Goal: Task Accomplishment & Management: Manage account settings

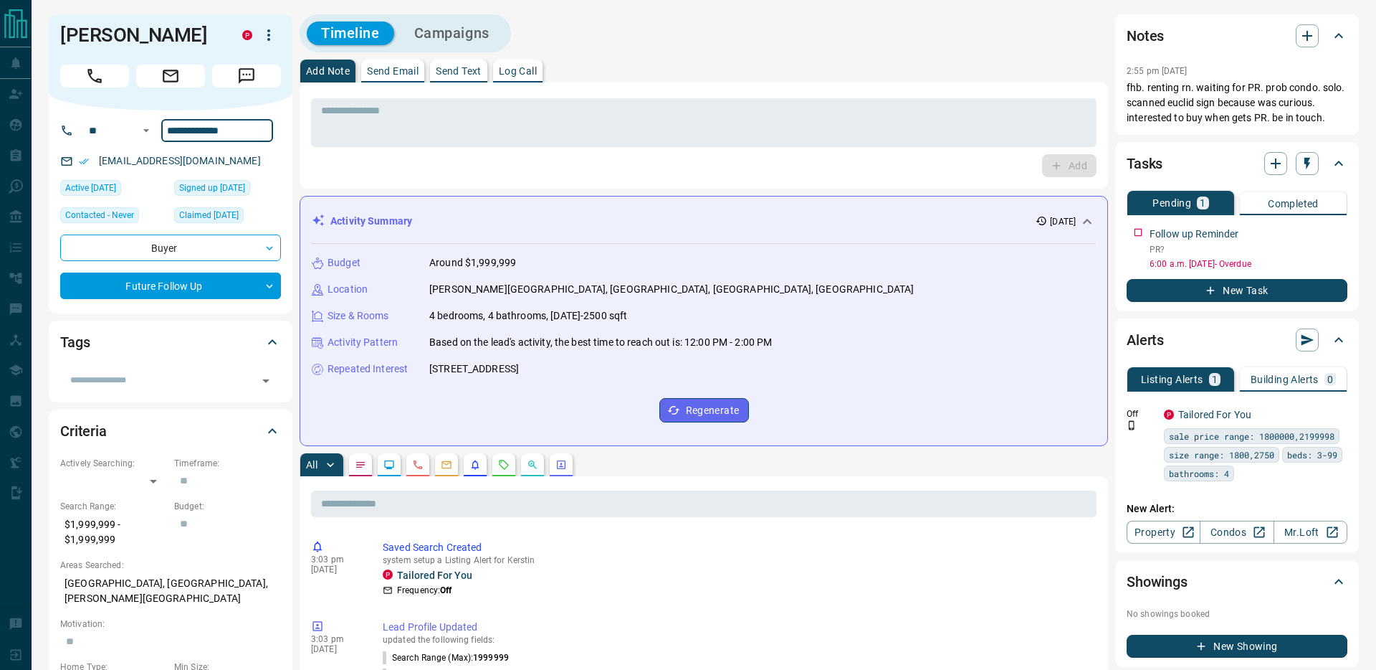
click at [200, 126] on input "**********" at bounding box center [217, 130] width 112 height 23
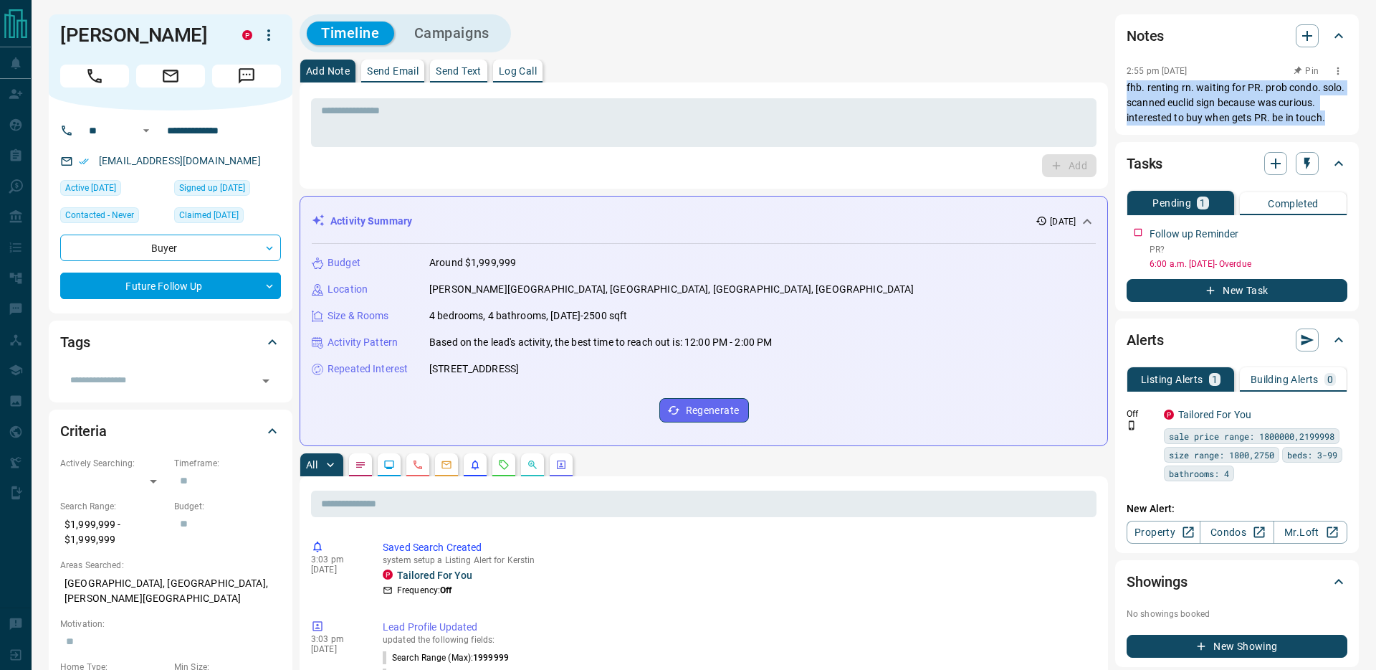
drag, startPoint x: 1325, startPoint y: 118, endPoint x: 1128, endPoint y: 86, distance: 199.6
click at [1128, 86] on p "fhb. renting rn. waiting for PR. prob condo. solo. scanned euclid sign because …" at bounding box center [1237, 102] width 221 height 45
click at [1128, 88] on p "fhb. renting rn. waiting for PR. prob condo. solo. scanned euclid sign because …" at bounding box center [1237, 102] width 221 height 45
drag, startPoint x: 1128, startPoint y: 86, endPoint x: 1328, endPoint y: 118, distance: 202.5
click at [1328, 118] on p "fhb. renting rn. waiting for PR. prob condo. solo. scanned euclid sign because …" at bounding box center [1237, 102] width 221 height 45
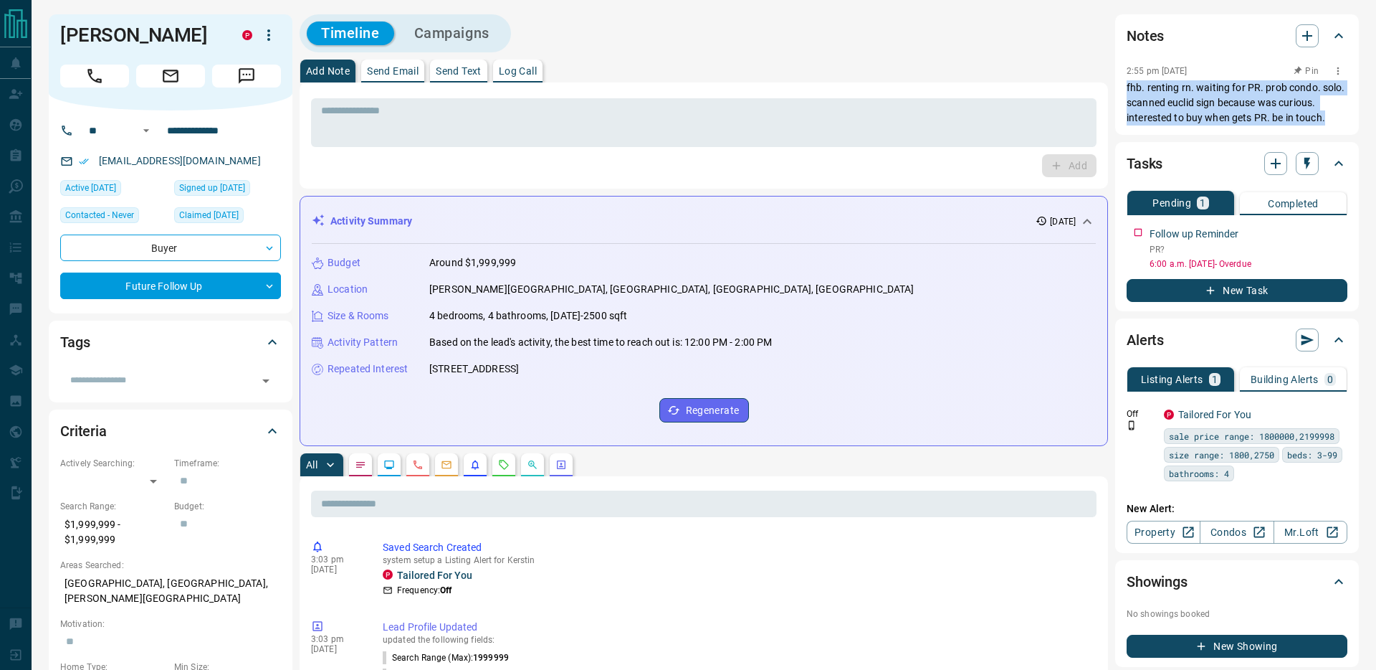
click at [1328, 118] on p "fhb. renting rn. waiting for PR. prob condo. solo. scanned euclid sign because …" at bounding box center [1237, 102] width 221 height 45
drag, startPoint x: 1328, startPoint y: 118, endPoint x: 1118, endPoint y: 85, distance: 212.6
click at [1118, 85] on div "Notes 2:55 pm [DATE] fhb. renting rn. waiting for PR. prob condo. solo. scanned…" at bounding box center [1237, 74] width 244 height 120
click at [1120, 85] on div "Notes 2:55 pm [DATE] fhb. renting rn. waiting for PR. prob condo. solo. scanned…" at bounding box center [1237, 74] width 244 height 120
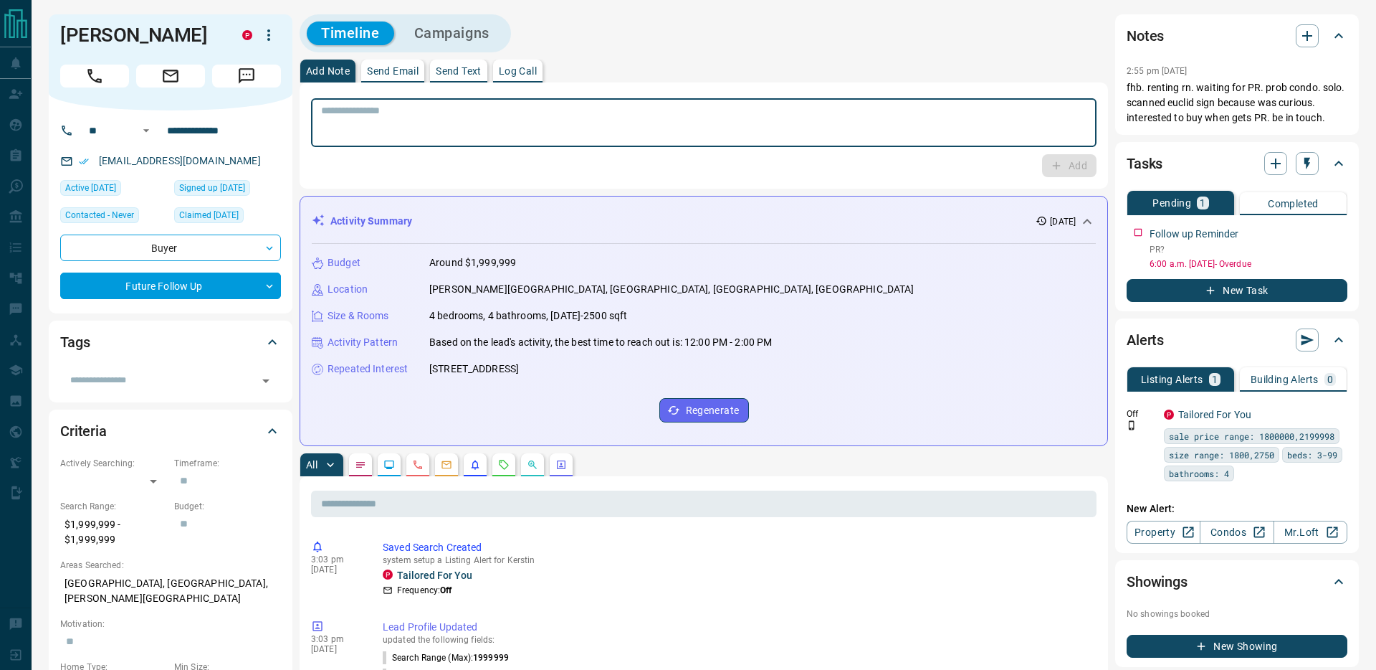
click at [852, 109] on textarea at bounding box center [704, 123] width 766 height 37
click at [577, 109] on textarea at bounding box center [704, 123] width 766 height 37
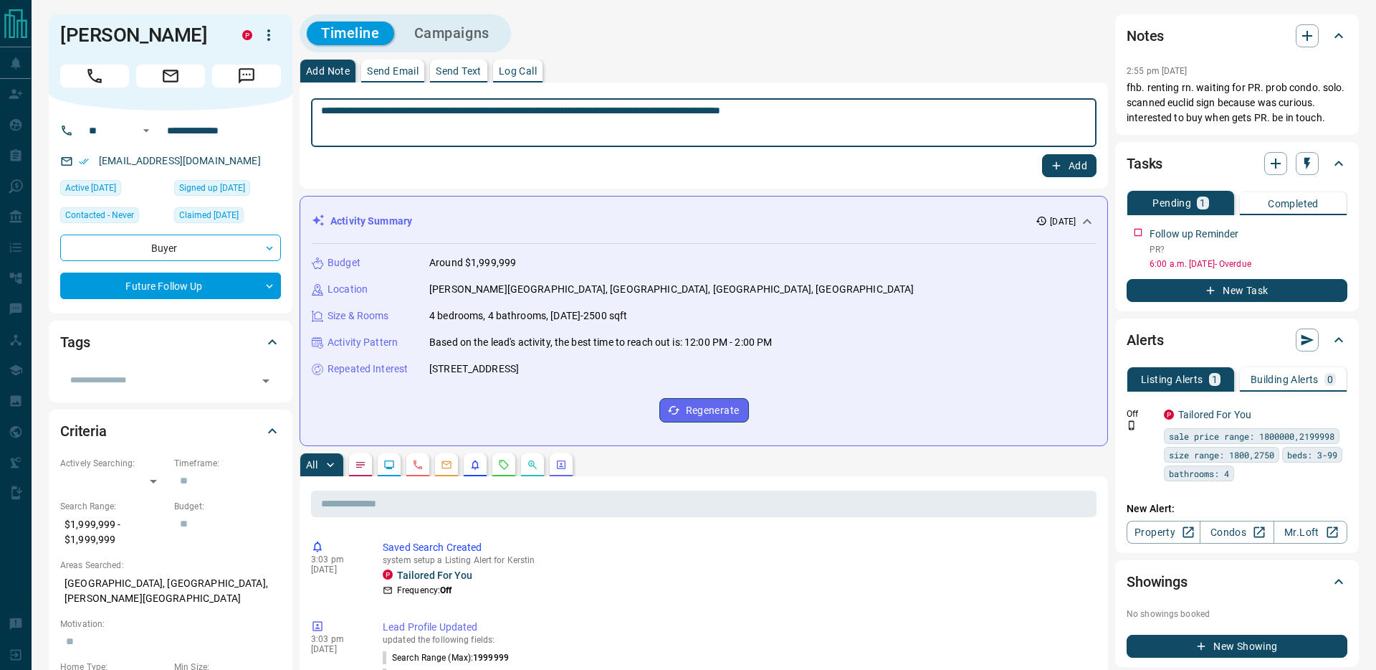
type textarea "**********"
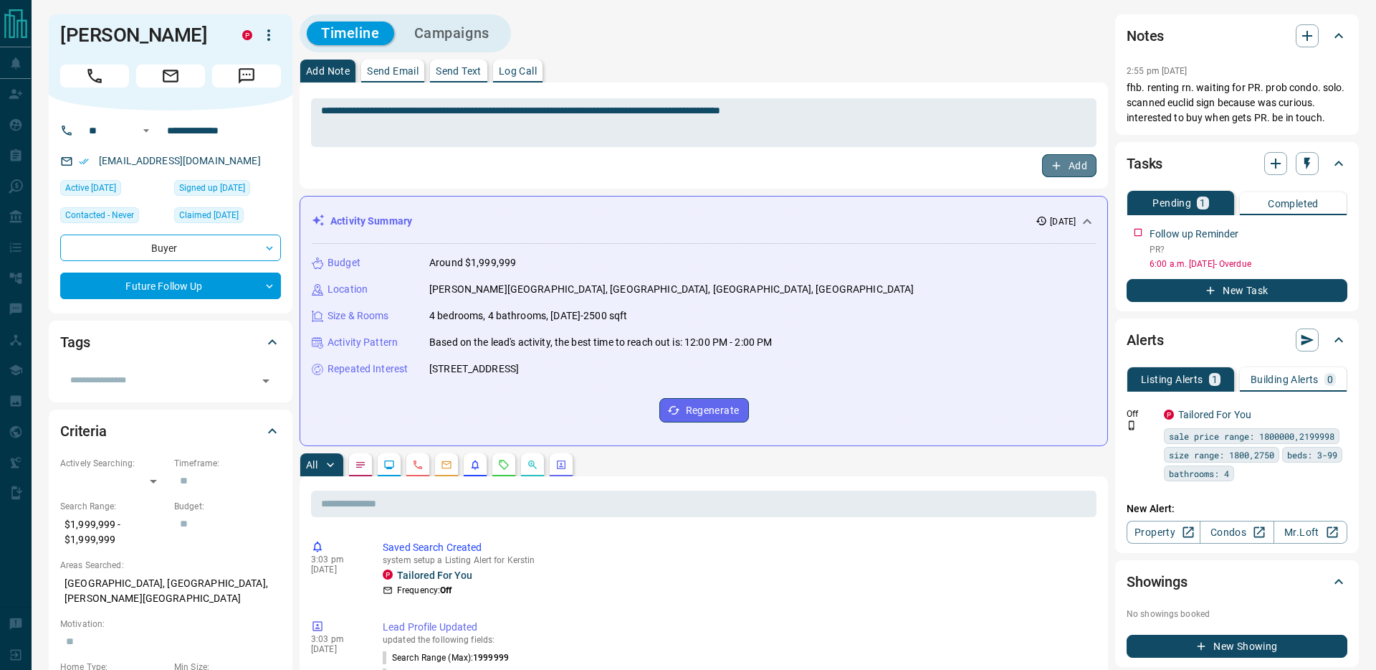
click at [1077, 165] on button "Add" at bounding box center [1069, 165] width 54 height 23
click at [1338, 228] on icon "button" at bounding box center [1339, 231] width 2 height 8
click at [1317, 262] on li "Edit" at bounding box center [1316, 258] width 63 height 22
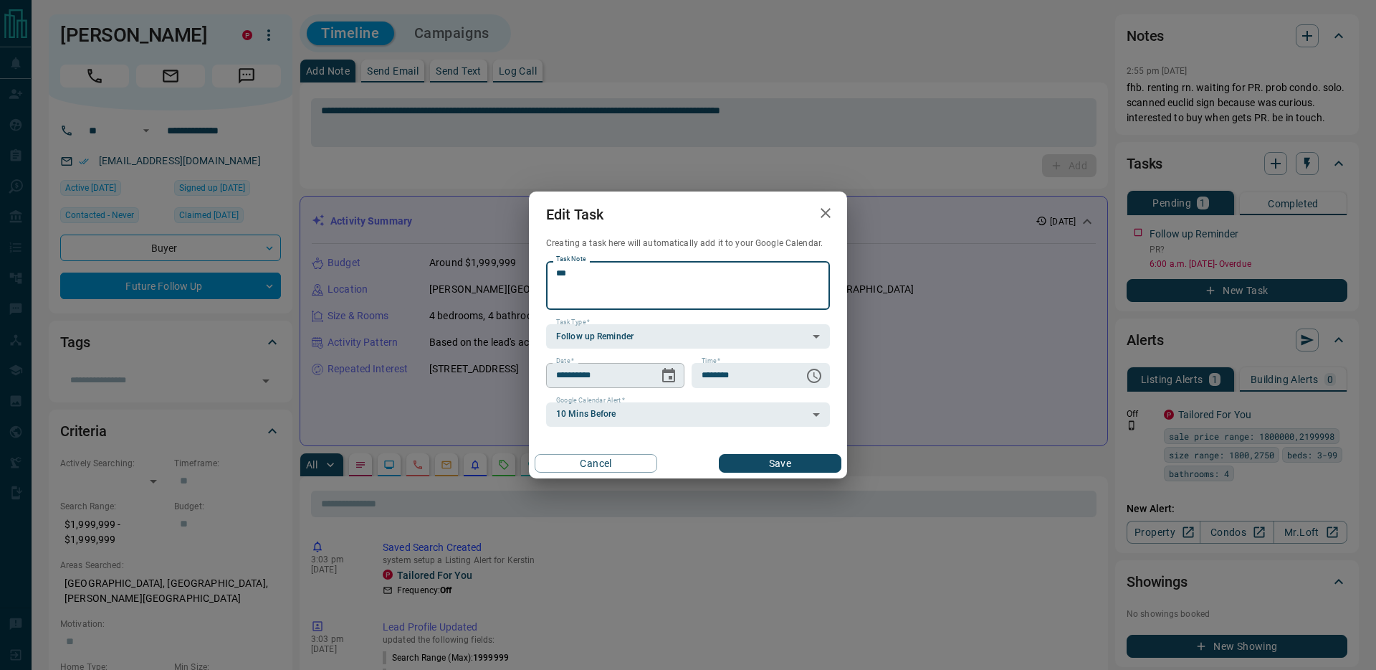
click at [671, 373] on icon "Choose date, selected date is Sep 15, 2025" at bounding box center [668, 375] width 17 height 17
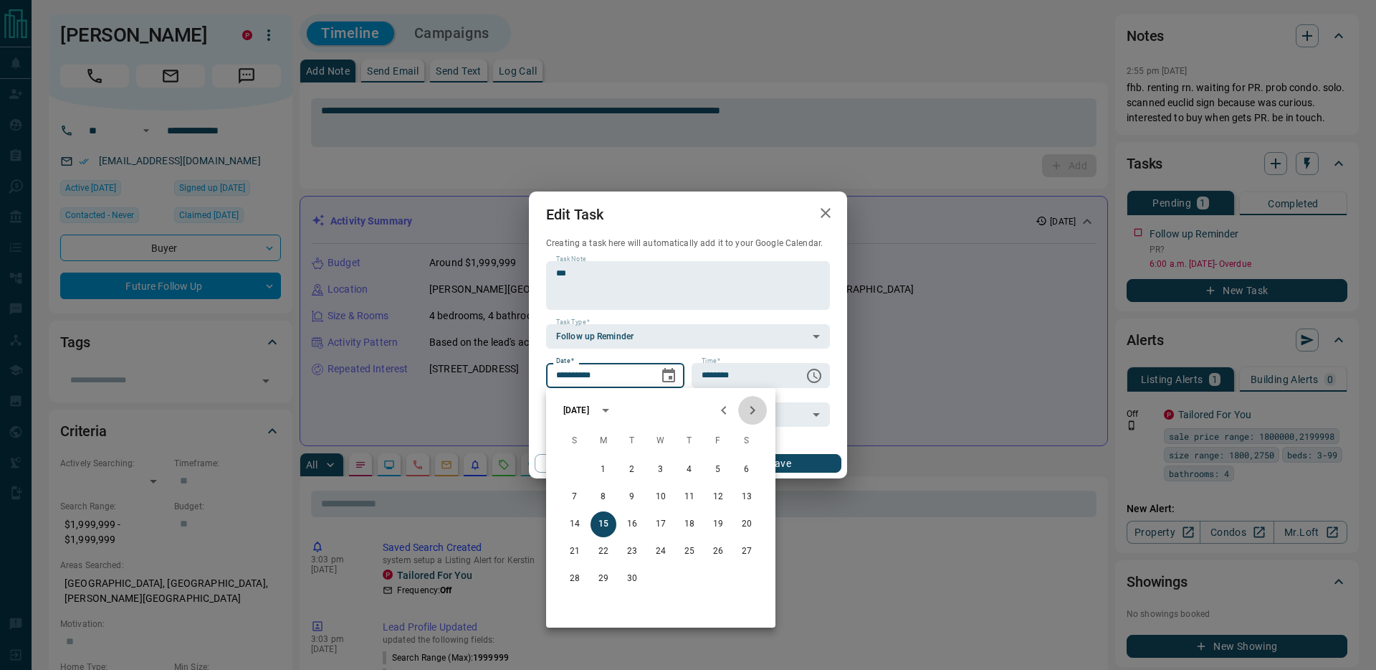
click at [751, 414] on icon "Next month" at bounding box center [752, 409] width 17 height 17
click at [601, 576] on button "24" at bounding box center [604, 579] width 26 height 26
type input "**********"
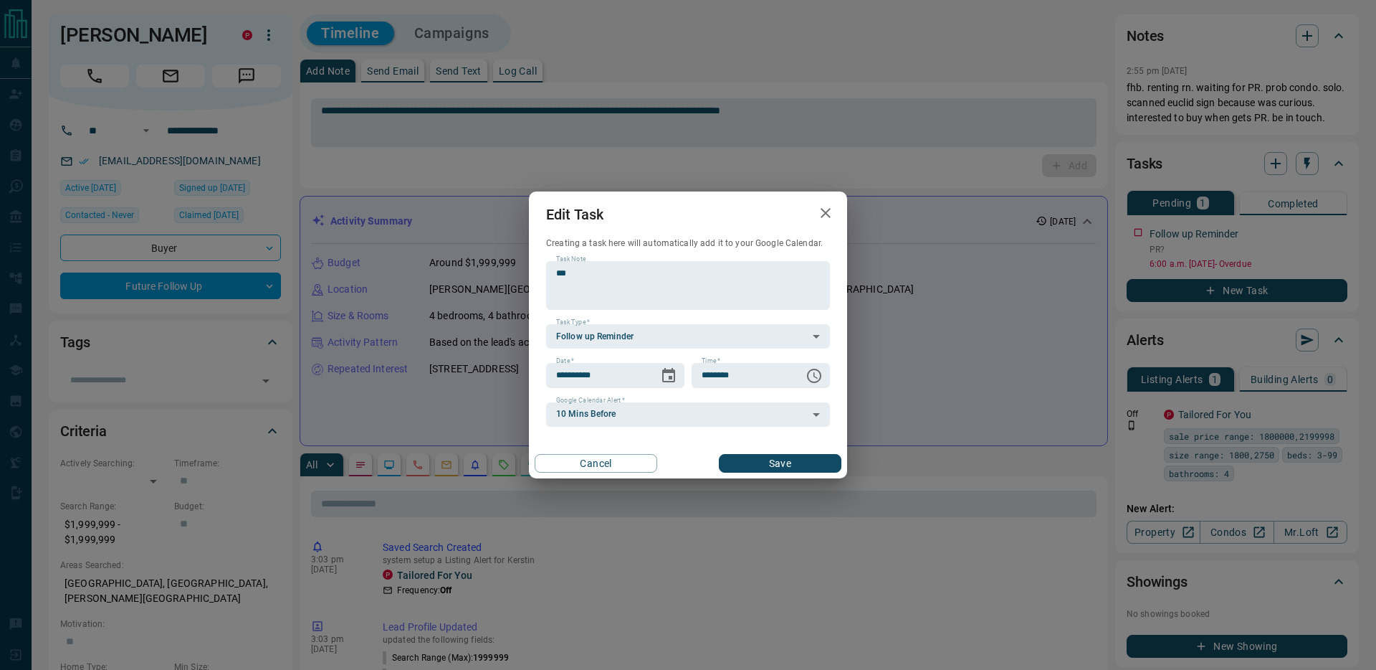
click at [772, 465] on button "Save" at bounding box center [780, 463] width 123 height 19
